Goal: Information Seeking & Learning: Learn about a topic

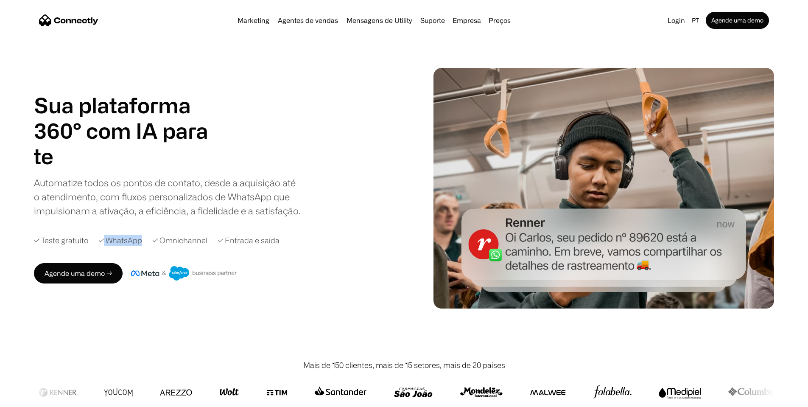
drag, startPoint x: 130, startPoint y: 268, endPoint x: 172, endPoint y: 268, distance: 41.6
click at [172, 246] on div "✓ Teste gratuito ✓ WhatsApp ✓ Omnichannel ✓ Entrada e saída" at bounding box center [226, 240] width 385 height 11
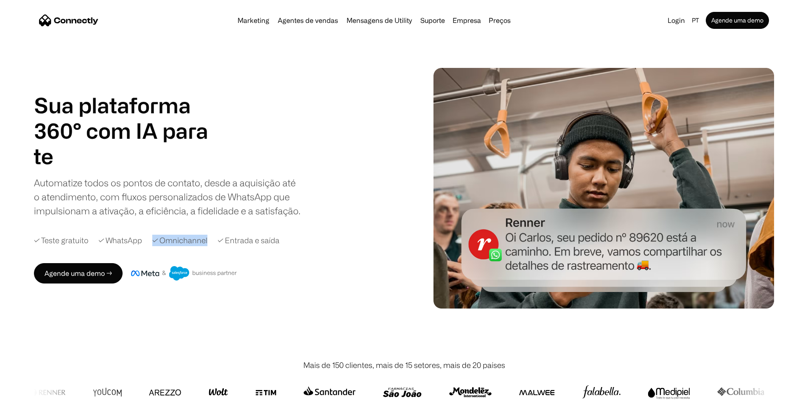
drag, startPoint x: 179, startPoint y: 268, endPoint x: 233, endPoint y: 268, distance: 54.3
click at [233, 246] on div "✓ Teste gratuito ✓ WhatsApp ✓ Omnichannel ✓ Entrada e saída" at bounding box center [226, 240] width 385 height 11
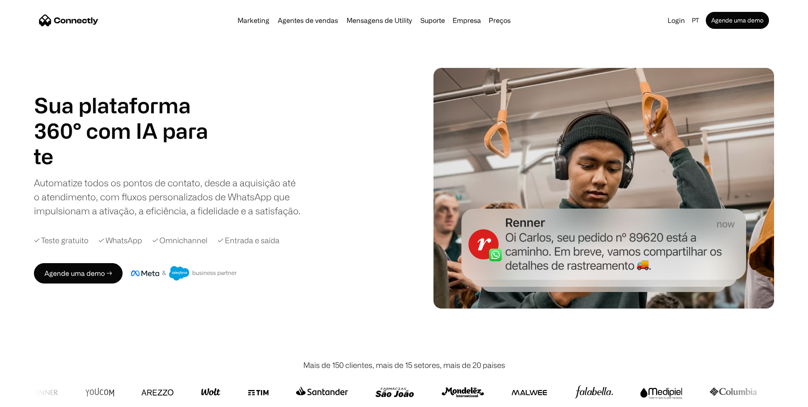
click at [188, 218] on div "Automatize todos os pontos de contato, desde a aquisição até o atendimento, com…" at bounding box center [167, 197] width 267 height 42
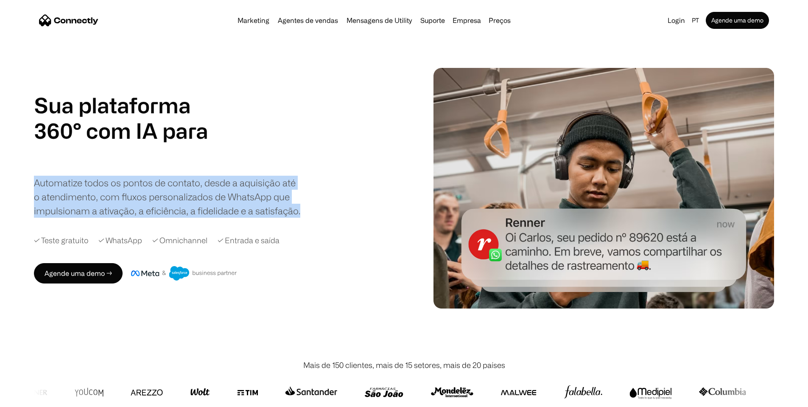
drag, startPoint x: 190, startPoint y: 239, endPoint x: 24, endPoint y: 188, distance: 174.2
click at [24, 188] on div "Sua plataforma 360° com IA para agentes de vendas suporte utility agentes de ve…" at bounding box center [404, 188] width 808 height 241
click at [266, 246] on div "Sua plataforma 360° com IA para agentes de vendas suporte utility agentes de ve…" at bounding box center [226, 187] width 385 height 191
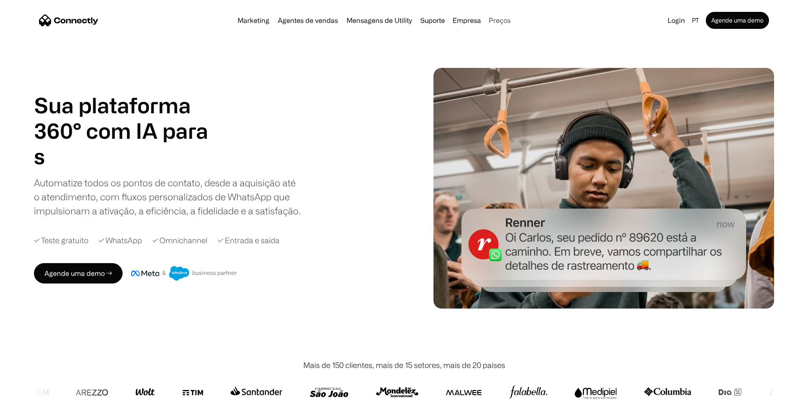
click at [513, 24] on link "Preços" at bounding box center [499, 20] width 29 height 7
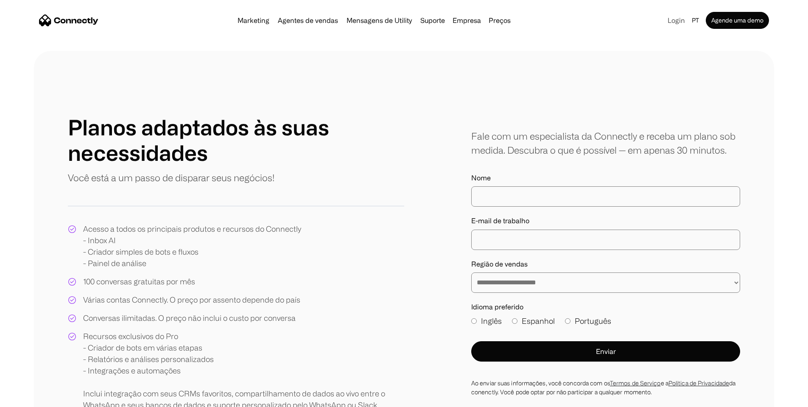
click at [664, 23] on link "Login" at bounding box center [676, 20] width 24 height 12
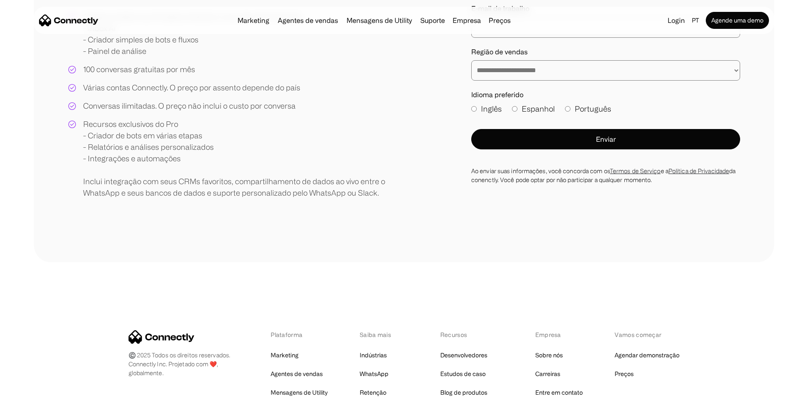
scroll to position [78, 0]
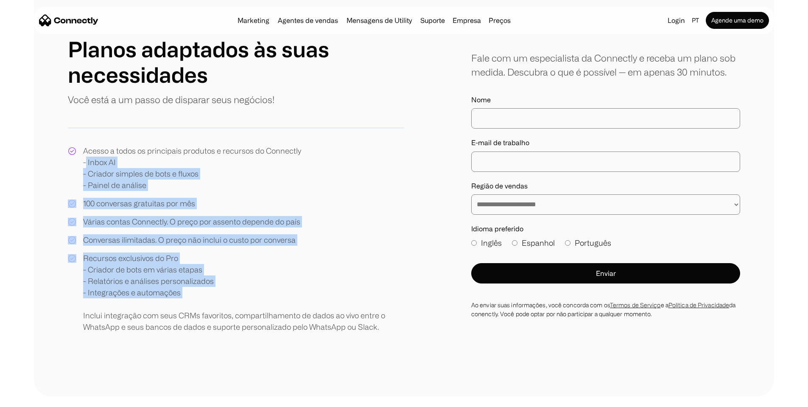
drag, startPoint x: 134, startPoint y: 287, endPoint x: 112, endPoint y: 192, distance: 97.4
click at [112, 192] on div "Acesso a todos os principais produtos e recursos do Connectly - Inbox AI - Cria…" at bounding box center [236, 239] width 336 height 188
click at [246, 297] on div "Recursos exclusivos do Pro - Criador de bots em várias etapas - Relatórios e an…" at bounding box center [243, 292] width 321 height 80
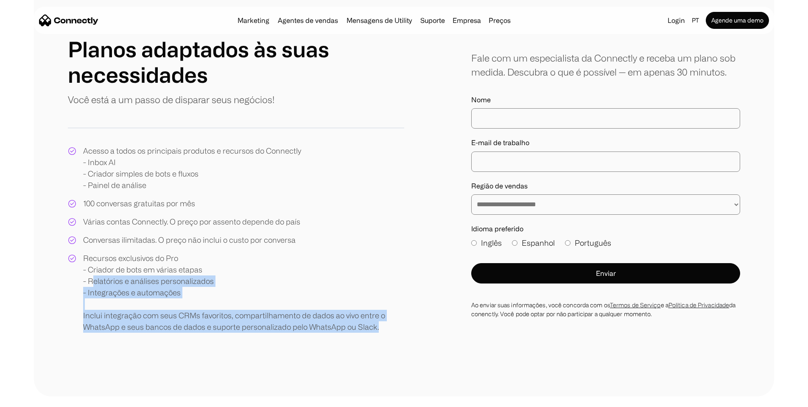
drag, startPoint x: 188, startPoint y: 363, endPoint x: 119, endPoint y: 311, distance: 86.0
click at [119, 311] on div "Recursos exclusivos do Pro - Criador de bots em várias etapas - Relatórios e an…" at bounding box center [243, 292] width 321 height 80
click at [168, 333] on div "Recursos exclusivos do Pro - Criador de bots em várias etapas - Relatórios e an…" at bounding box center [243, 292] width 321 height 80
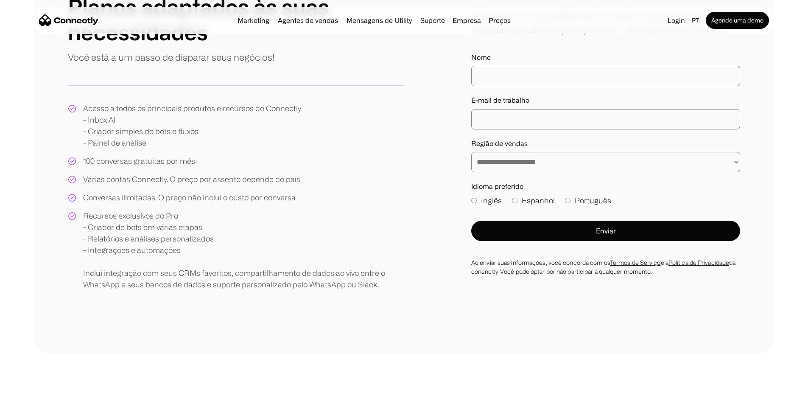
scroll to position [0, 0]
